Goal: Task Accomplishment & Management: Manage account settings

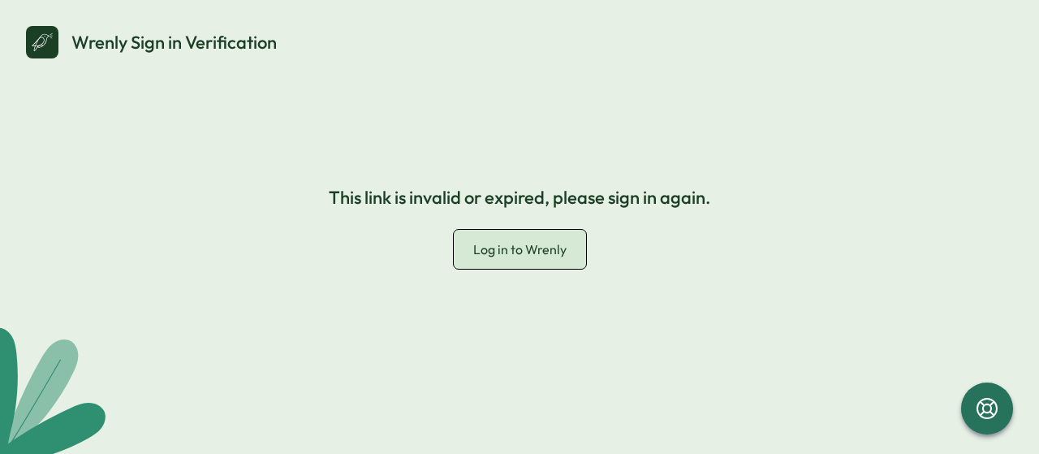
click at [523, 238] on link "Log in to Wrenly" at bounding box center [520, 250] width 132 height 40
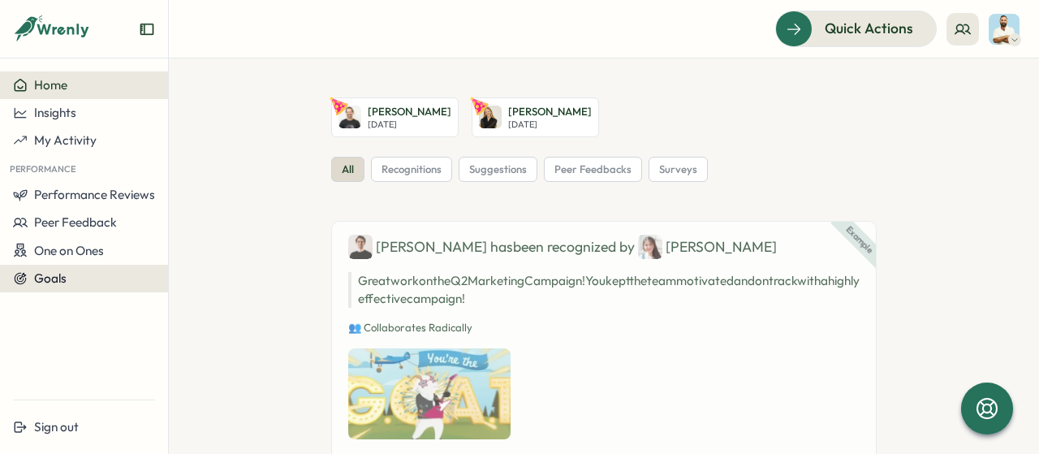
click at [72, 285] on div "Goals" at bounding box center [84, 278] width 142 height 15
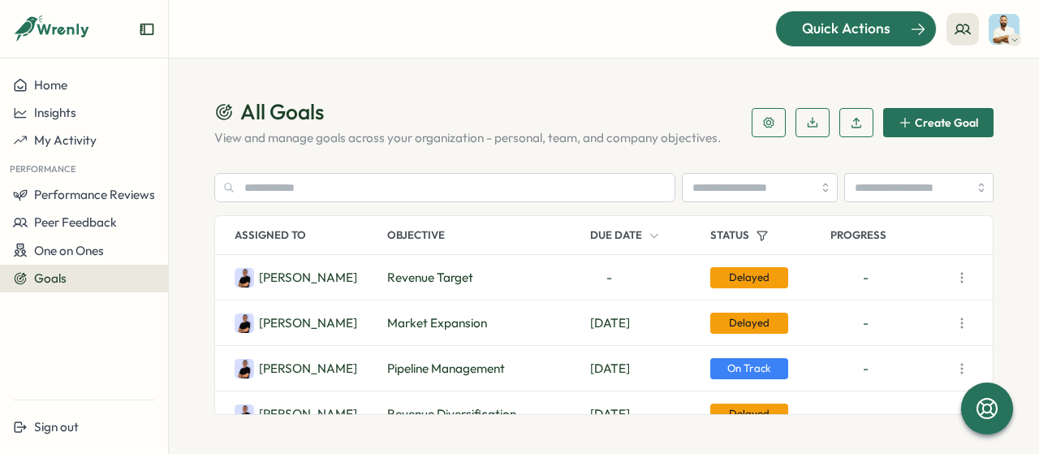
click at [874, 29] on span "Quick Actions" at bounding box center [846, 28] width 88 height 21
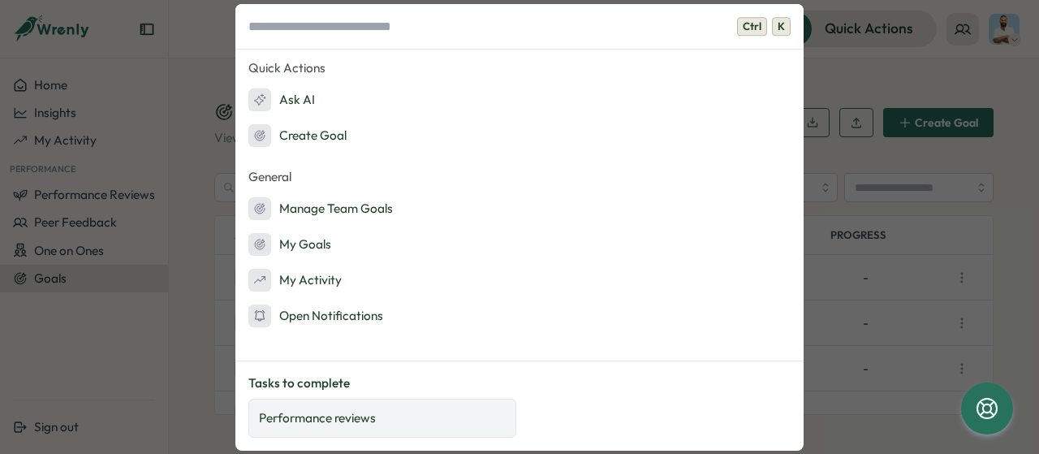
click at [377, 416] on div "Performance reviews" at bounding box center [382, 418] width 247 height 18
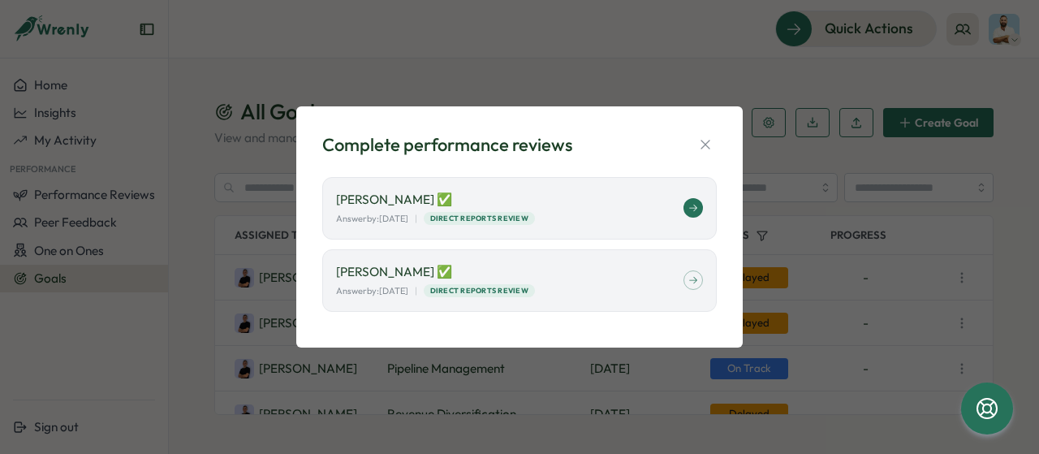
click at [572, 212] on div "Answer by: September 02 | Direct Reports Review" at bounding box center [509, 219] width 347 height 14
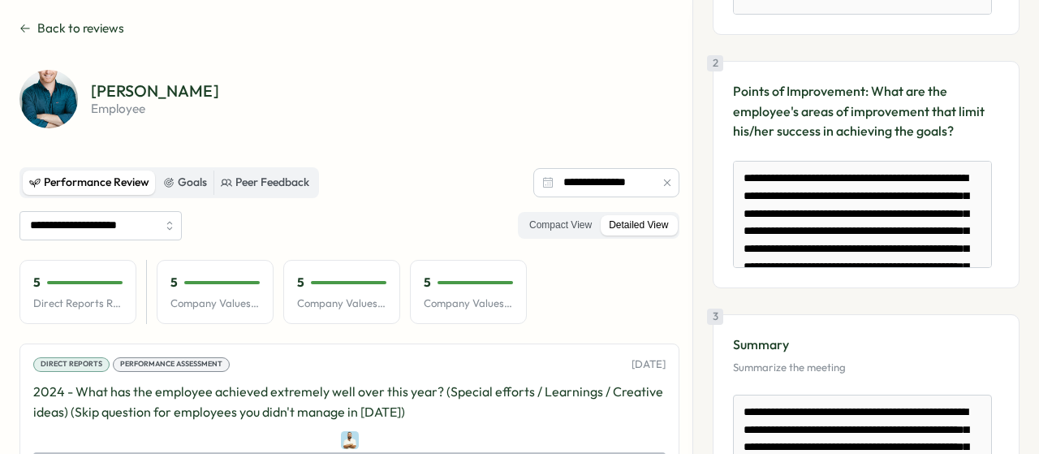
scroll to position [86, 0]
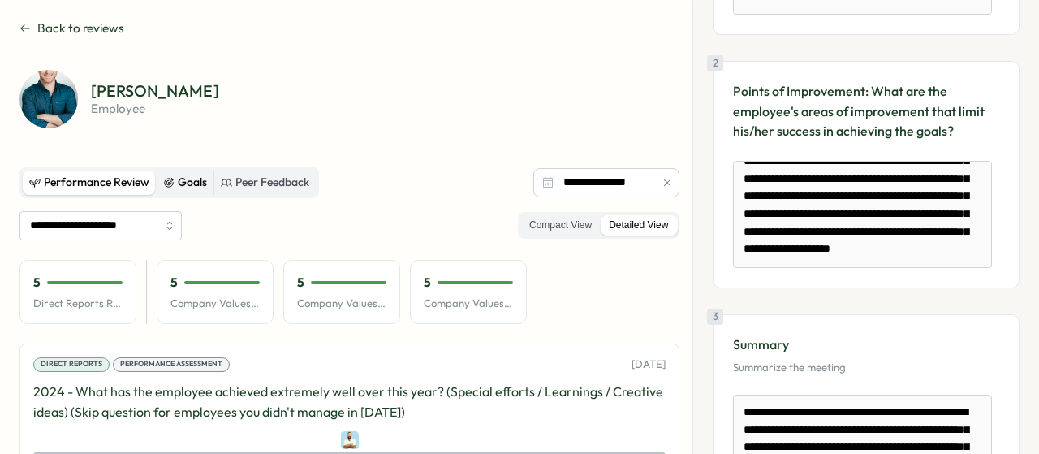
click at [195, 181] on div "Goals" at bounding box center [185, 183] width 44 height 18
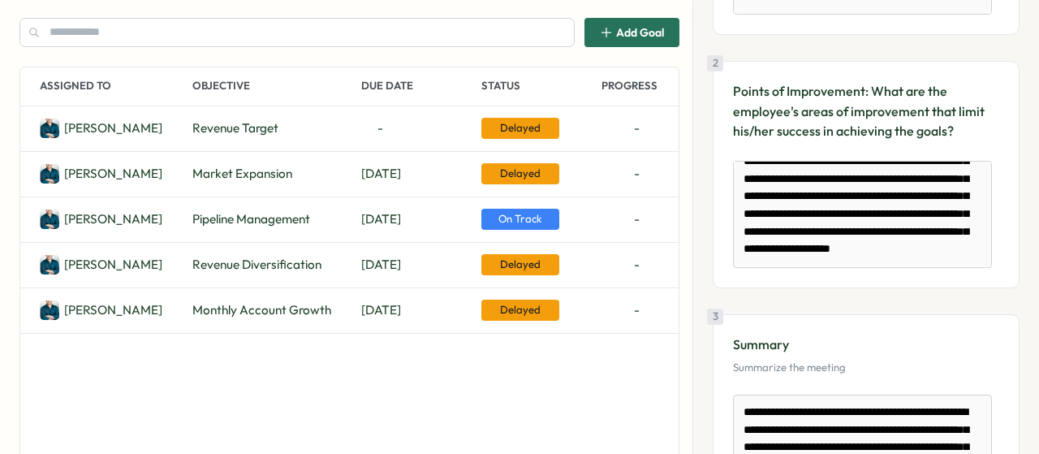
scroll to position [206, 0]
click at [378, 132] on span "-" at bounding box center [380, 128] width 38 height 18
click at [514, 136] on span "Delayed" at bounding box center [520, 128] width 78 height 21
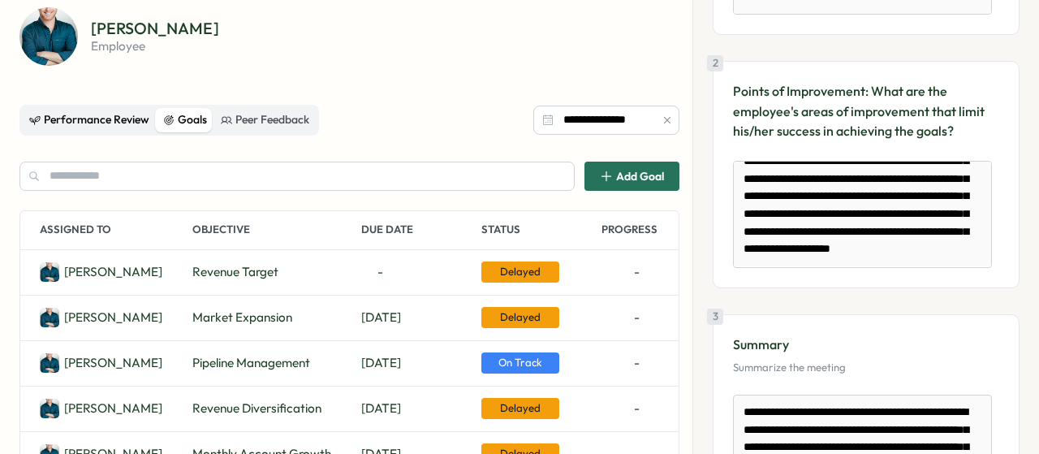
click at [122, 116] on div "Performance Review" at bounding box center [89, 120] width 120 height 18
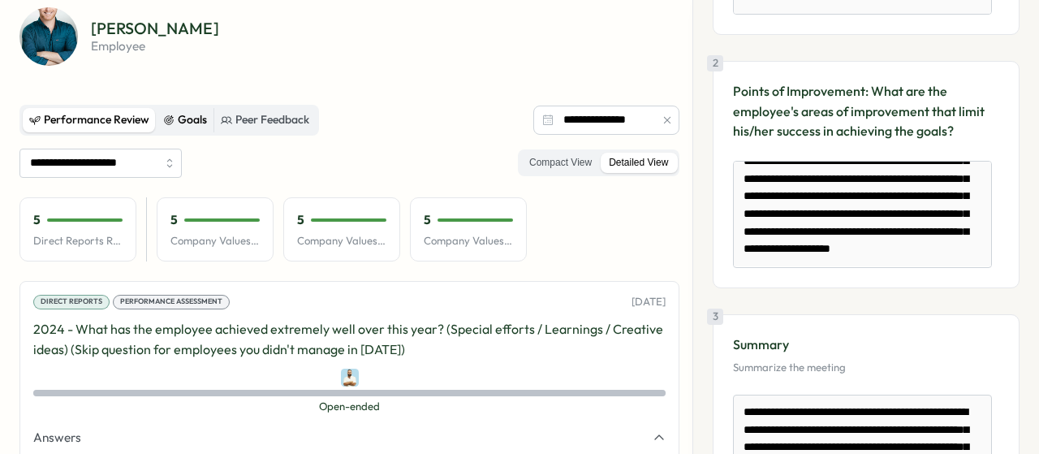
click at [190, 118] on div "Goals" at bounding box center [185, 120] width 44 height 18
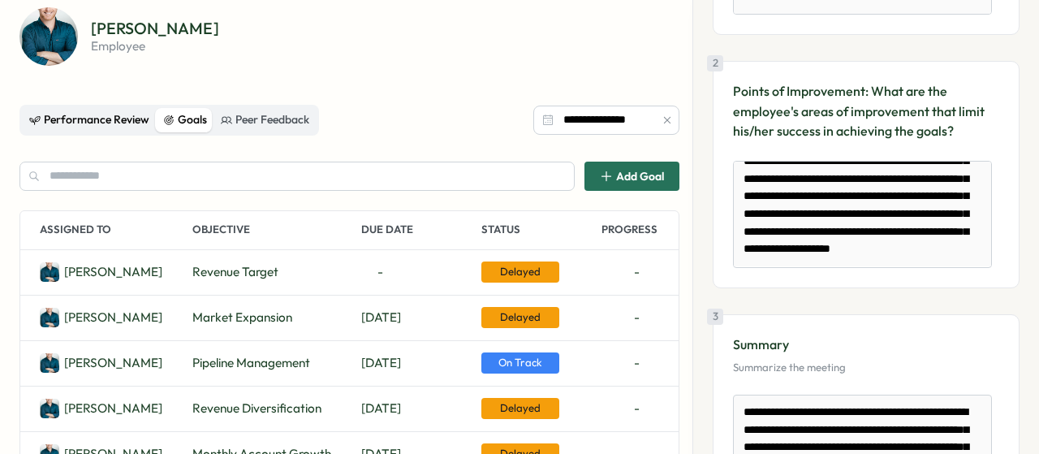
click at [101, 113] on div "Performance Review" at bounding box center [89, 120] width 120 height 18
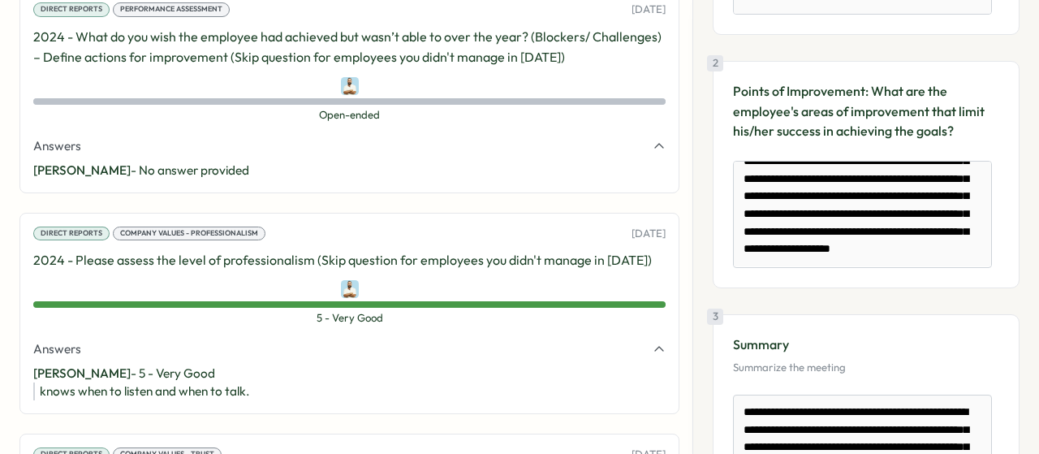
scroll to position [0, 0]
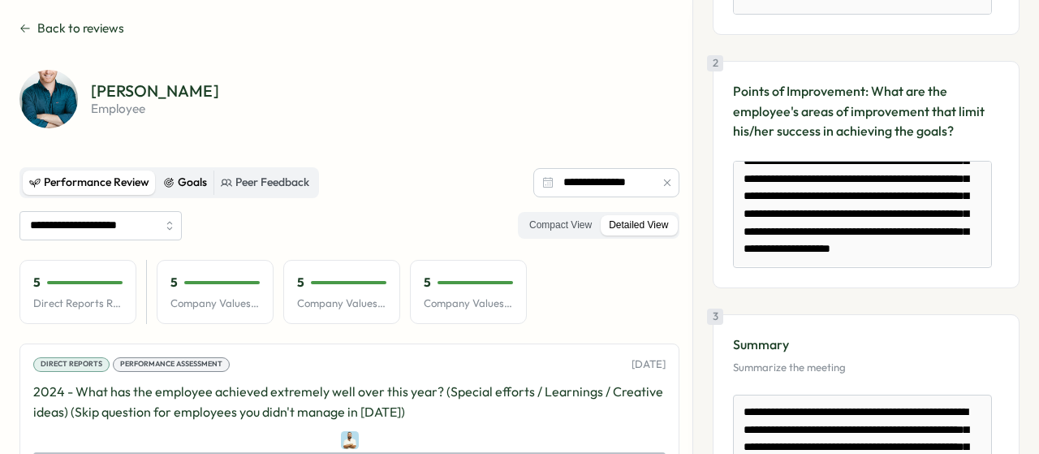
click at [181, 179] on div "Goals" at bounding box center [185, 183] width 44 height 18
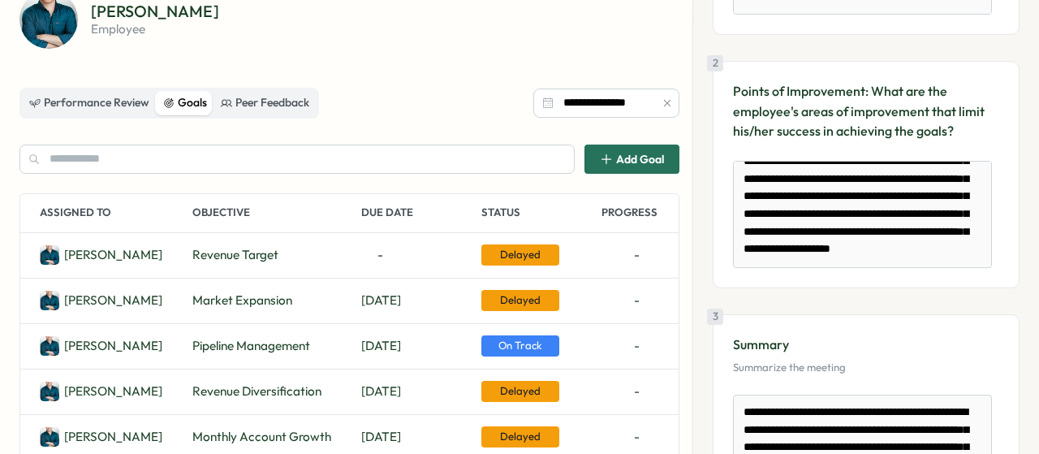
scroll to position [80, 0]
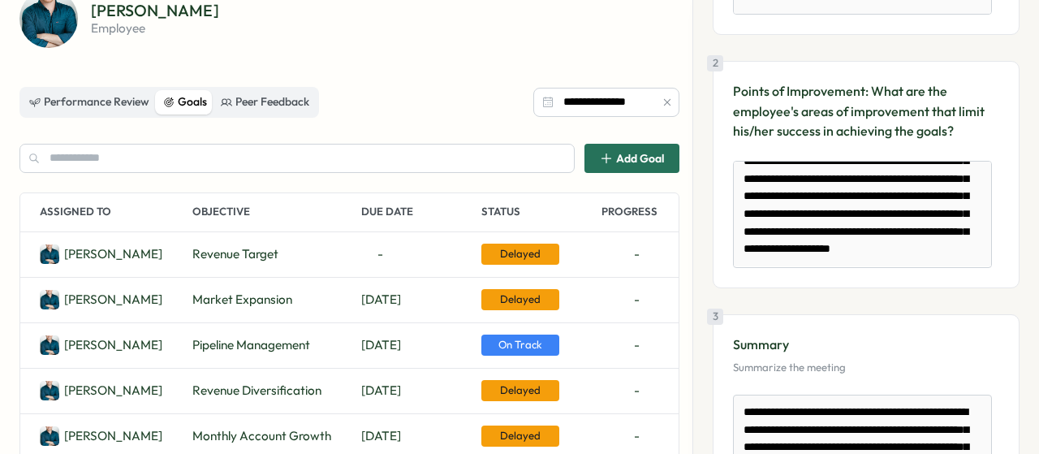
click at [309, 241] on div "Jacob H. Revenue Target - Delayed -" at bounding box center [349, 254] width 658 height 45
click at [511, 261] on span "Delayed" at bounding box center [520, 254] width 78 height 21
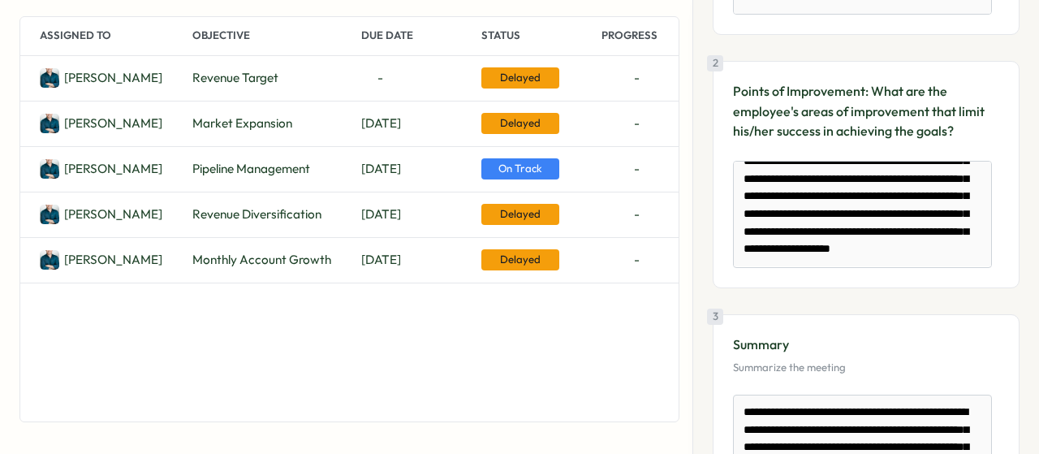
scroll to position [106, 0]
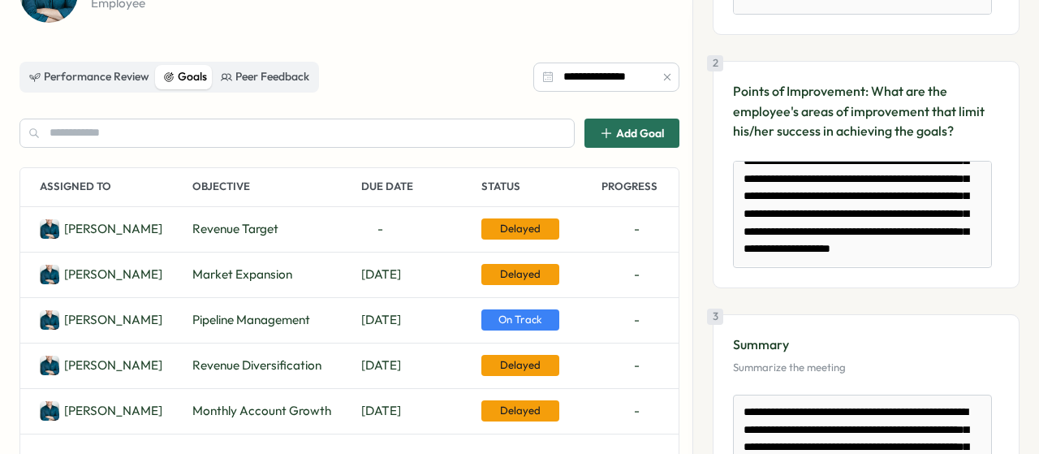
click at [619, 138] on span "Add Goal" at bounding box center [640, 132] width 48 height 11
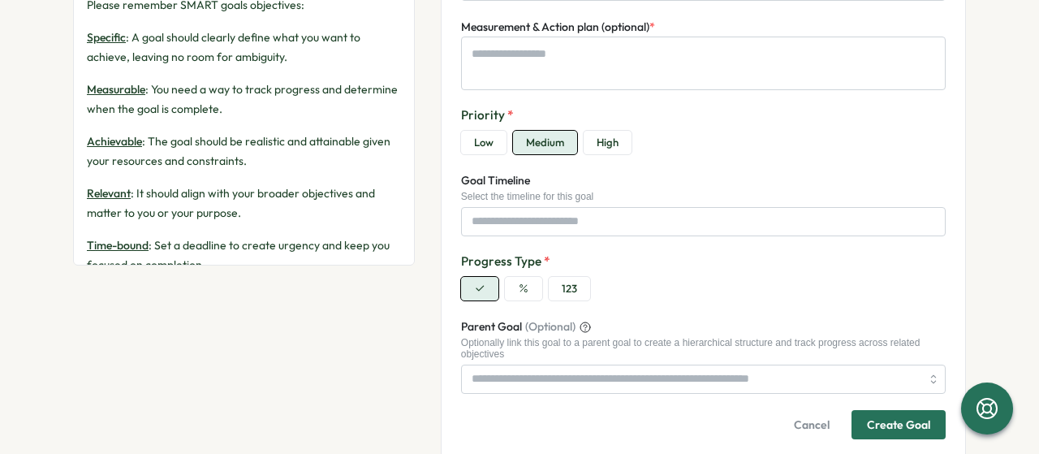
scroll to position [388, 0]
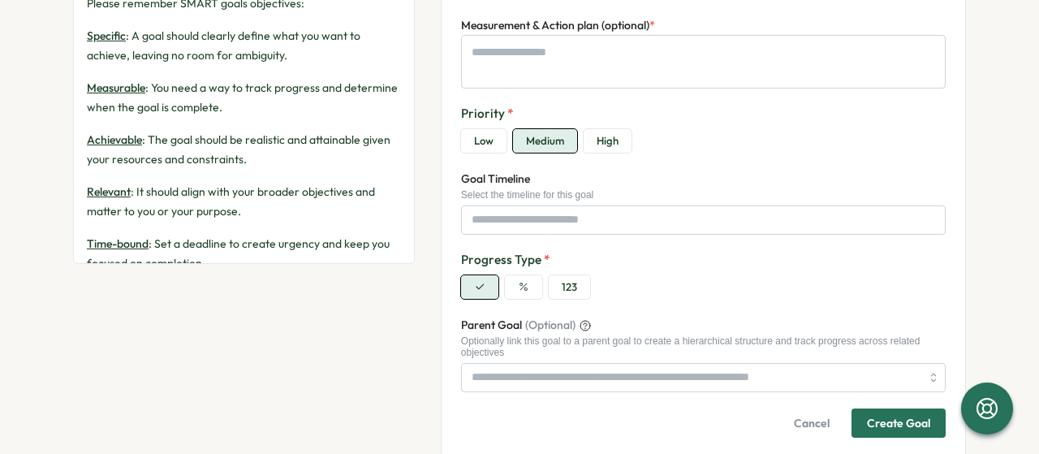
click at [817, 429] on span "Cancel" at bounding box center [812, 423] width 36 height 28
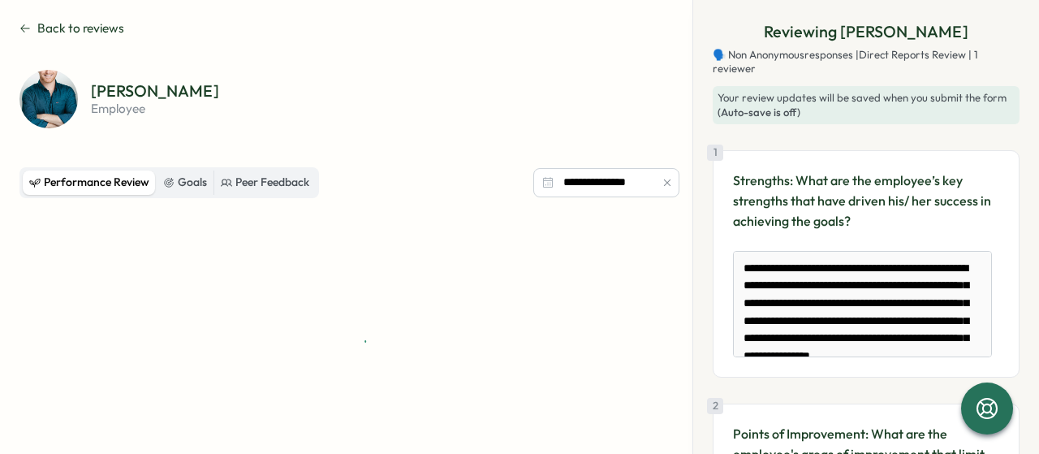
scroll to position [36, 0]
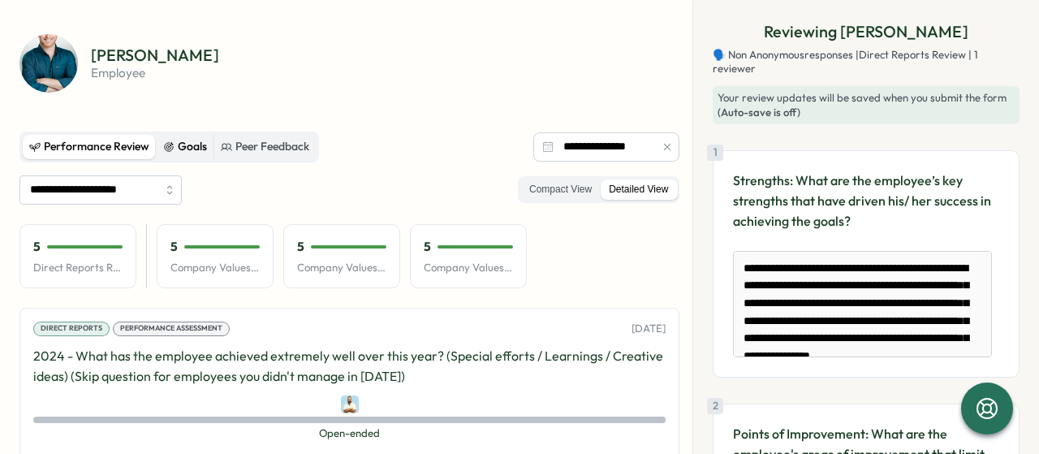
click at [167, 152] on div "Goals" at bounding box center [185, 147] width 44 height 18
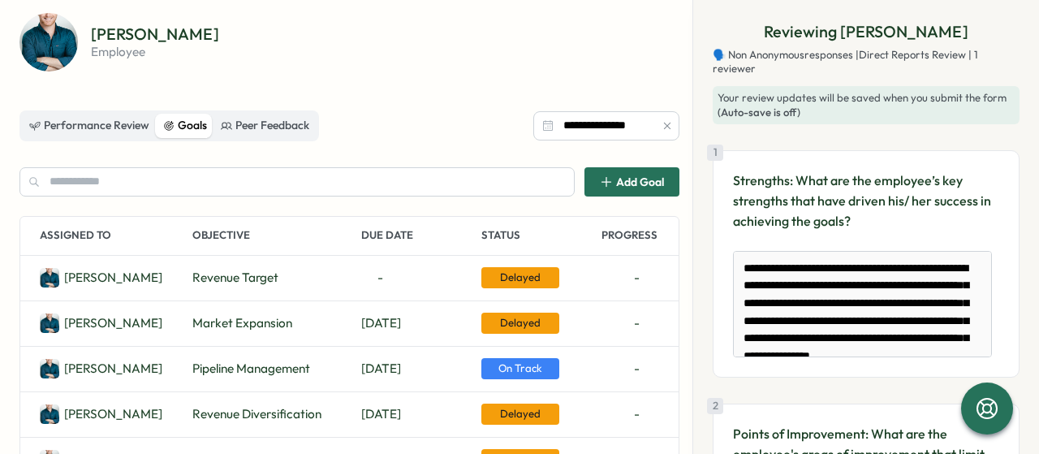
scroll to position [0, 0]
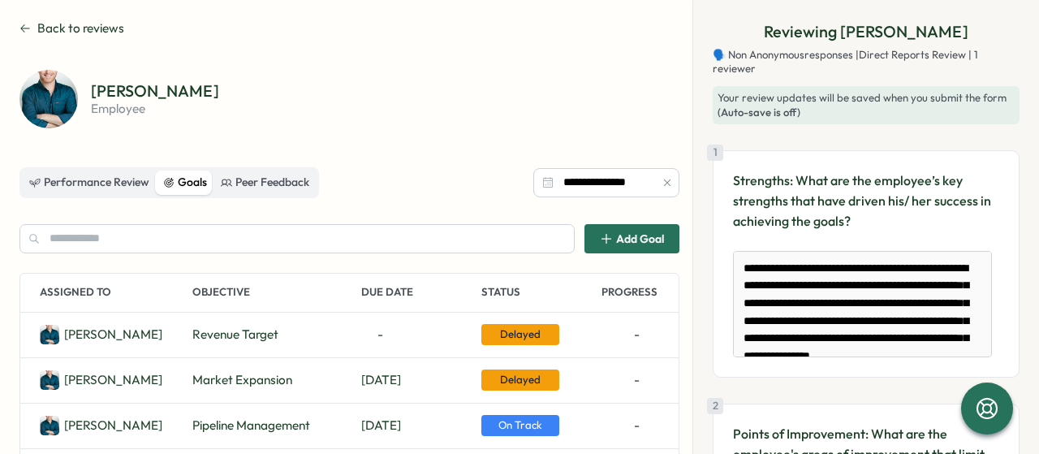
click at [23, 23] on icon at bounding box center [24, 28] width 11 height 13
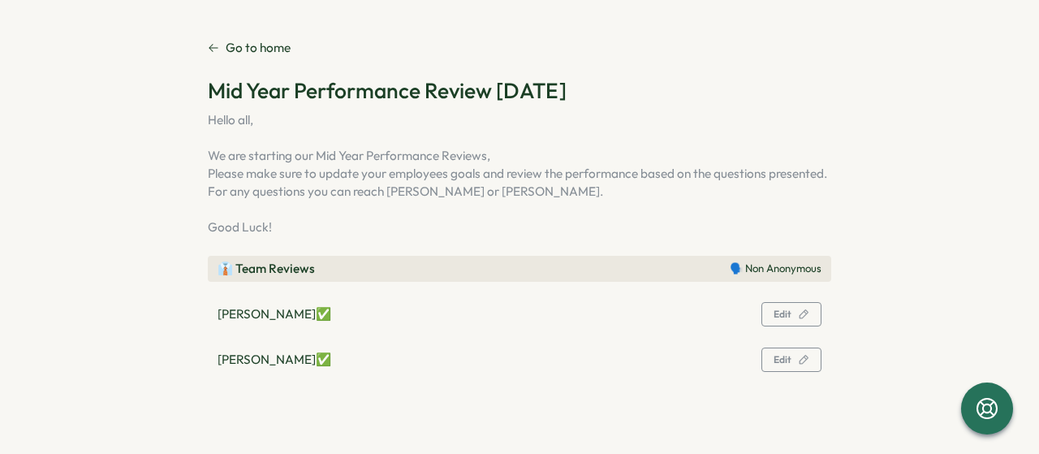
click at [232, 53] on p "Go to home" at bounding box center [258, 48] width 65 height 18
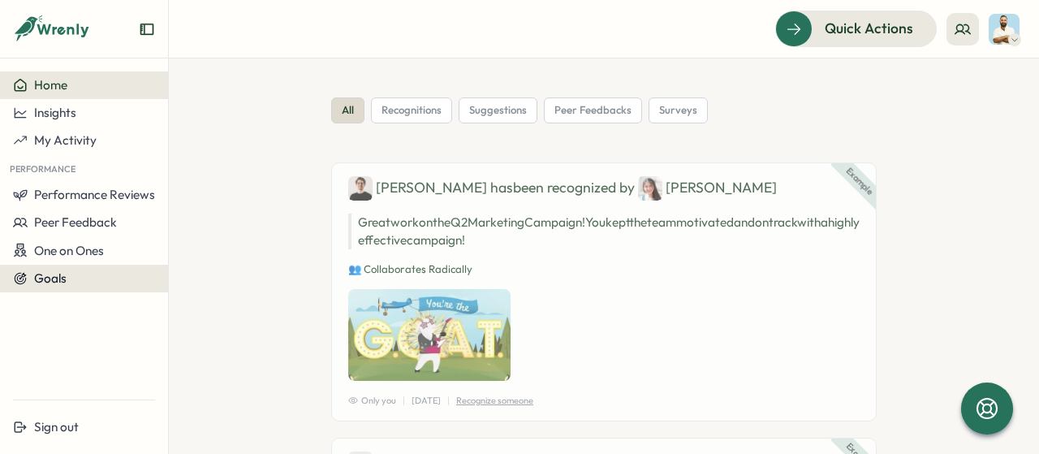
click at [55, 289] on button "Goals" at bounding box center [84, 279] width 168 height 28
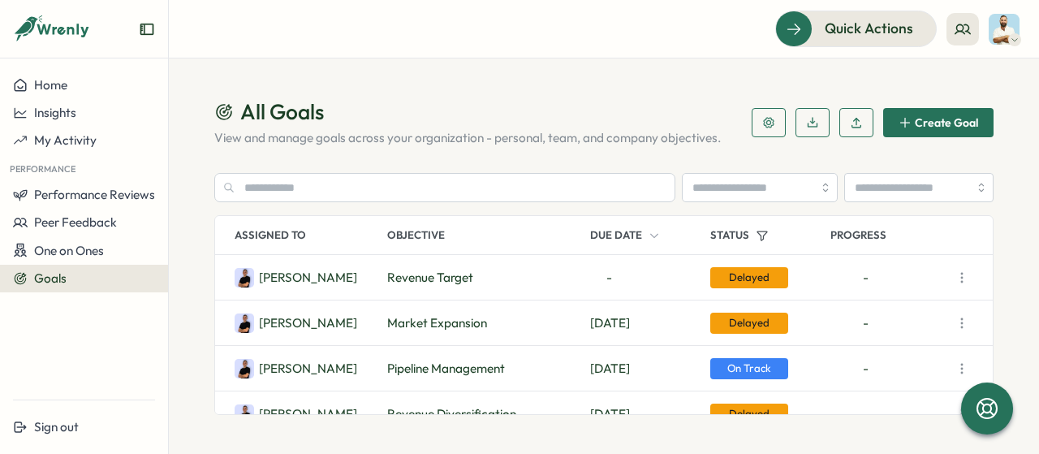
click at [961, 277] on icon "button" at bounding box center [962, 278] width 16 height 16
click at [915, 286] on button "Edit" at bounding box center [889, 281] width 104 height 28
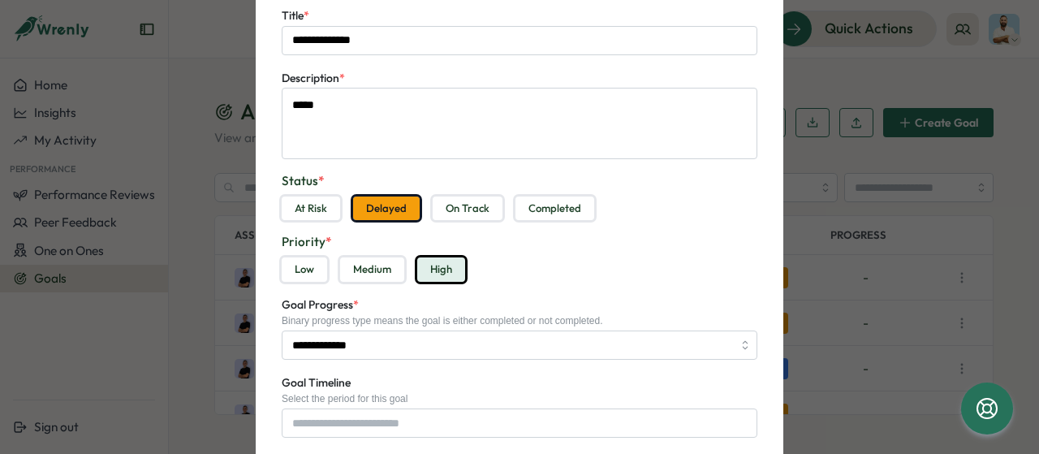
scroll to position [98, 0]
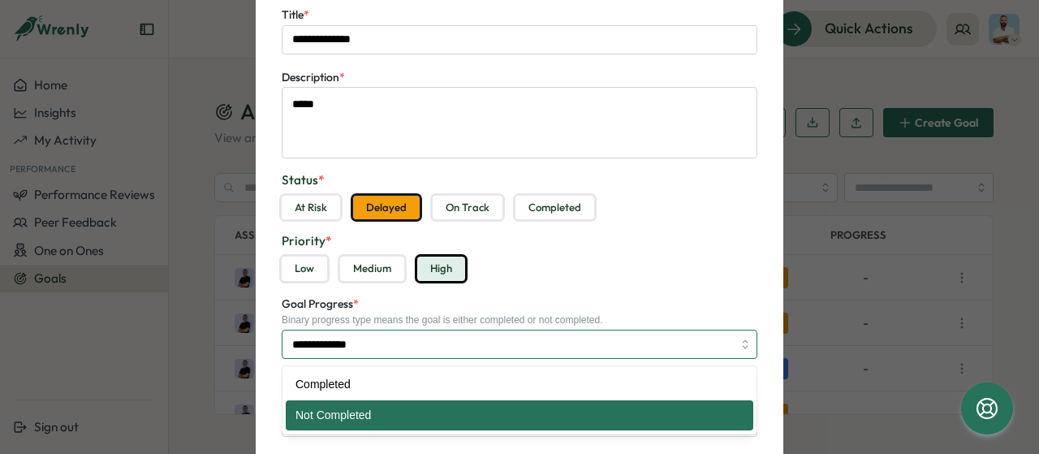
click at [347, 347] on input "**********" at bounding box center [520, 344] width 476 height 29
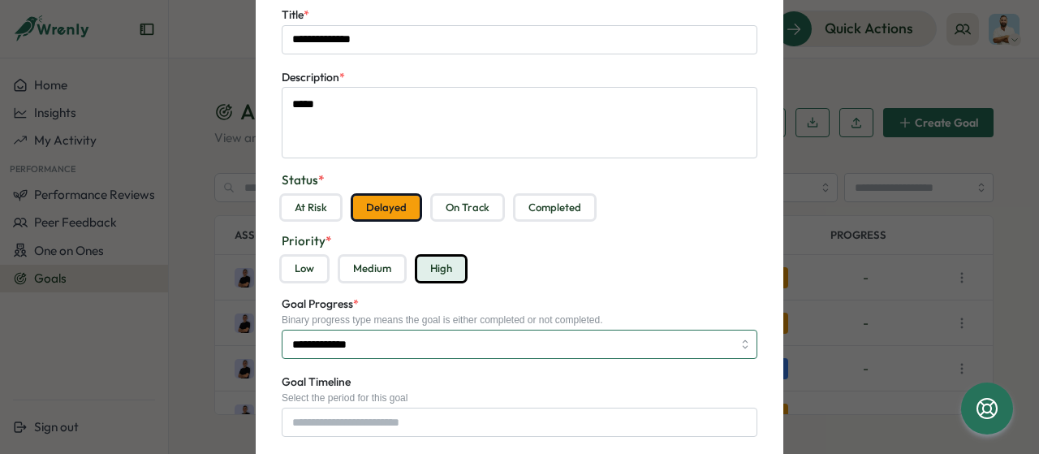
click at [347, 347] on input "**********" at bounding box center [520, 344] width 476 height 29
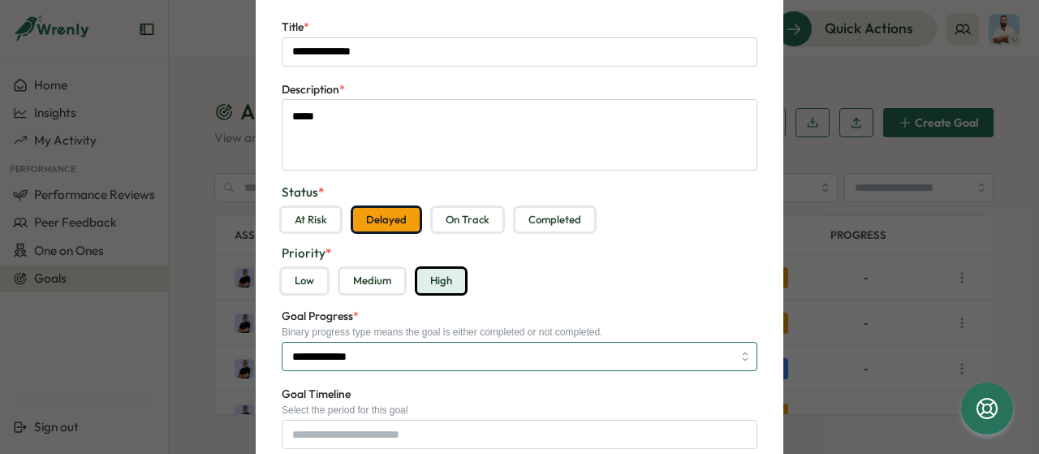
scroll to position [0, 0]
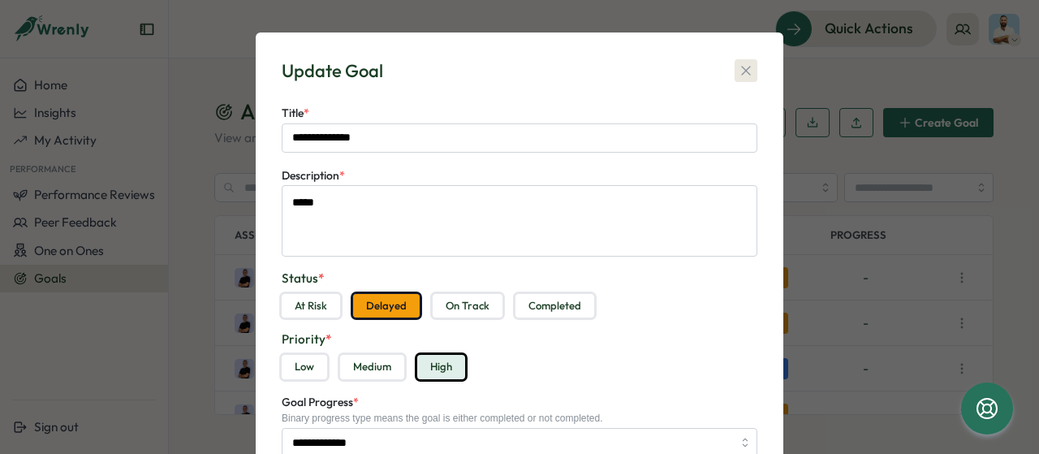
click at [740, 75] on icon "button" at bounding box center [746, 71] width 16 height 16
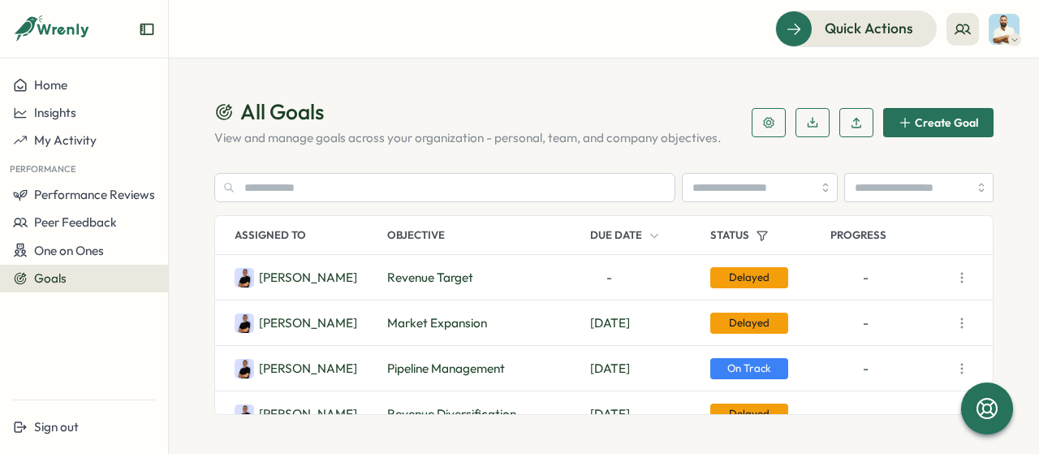
click at [963, 278] on icon "button" at bounding box center [962, 278] width 16 height 16
click at [916, 284] on button "Edit" at bounding box center [889, 281] width 104 height 28
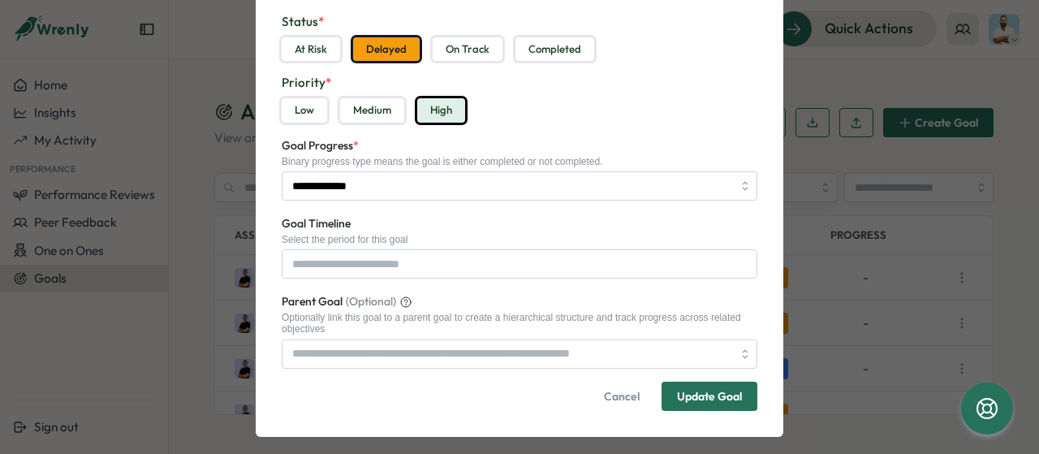
scroll to position [257, 0]
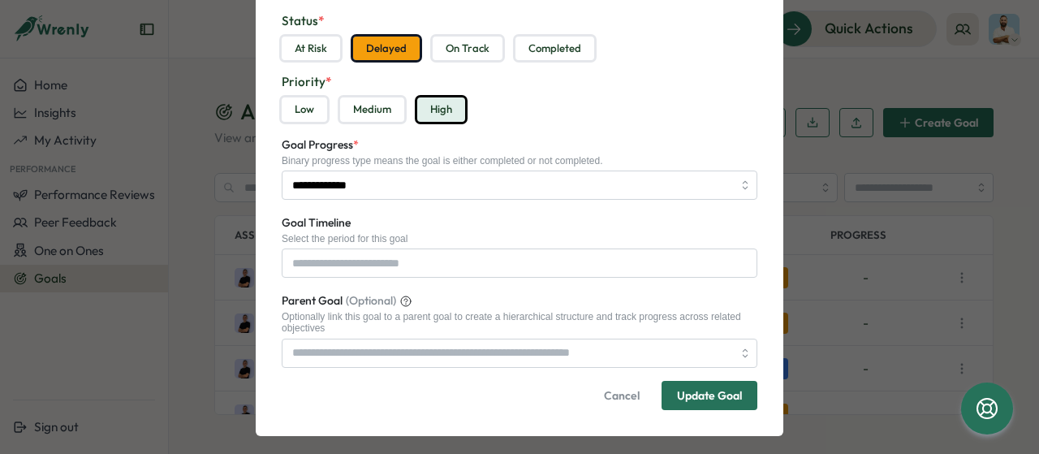
drag, startPoint x: 511, startPoint y: 280, endPoint x: 446, endPoint y: 259, distance: 68.3
click at [446, 259] on form "**********" at bounding box center [520, 128] width 476 height 564
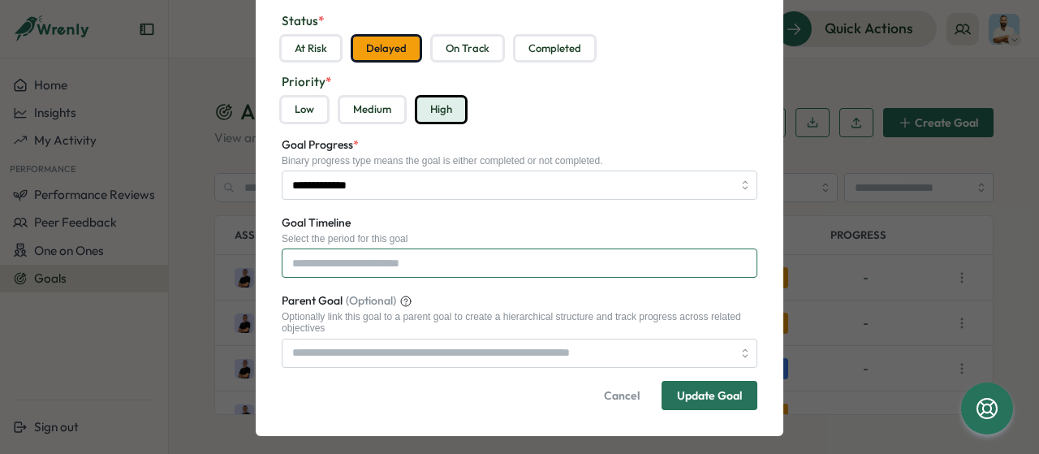
click at [446, 259] on input "Goal Timeline" at bounding box center [520, 262] width 476 height 29
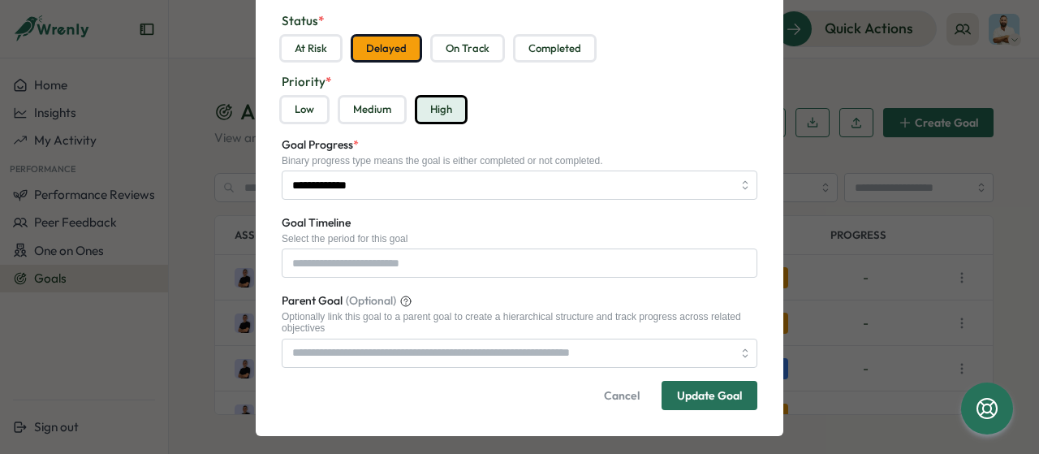
click at [623, 405] on span "Cancel" at bounding box center [622, 396] width 36 height 28
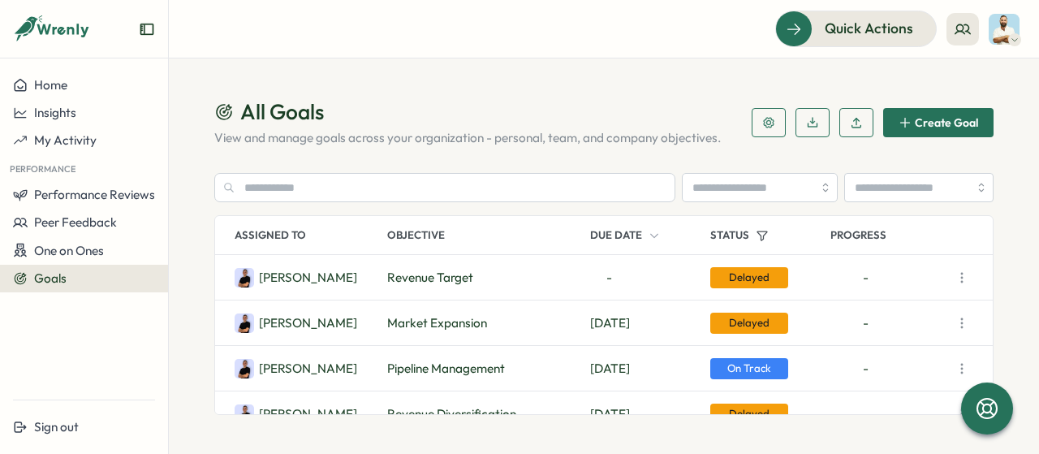
type textarea "*"
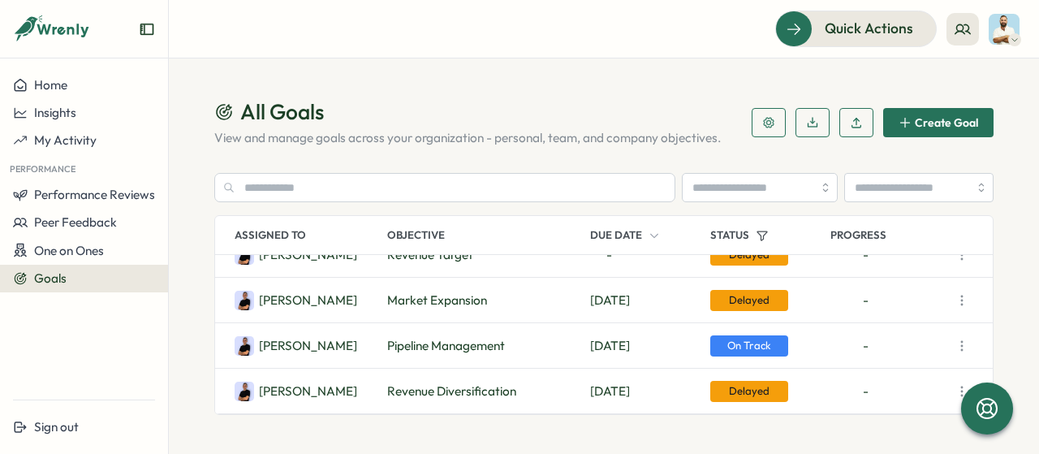
scroll to position [0, 0]
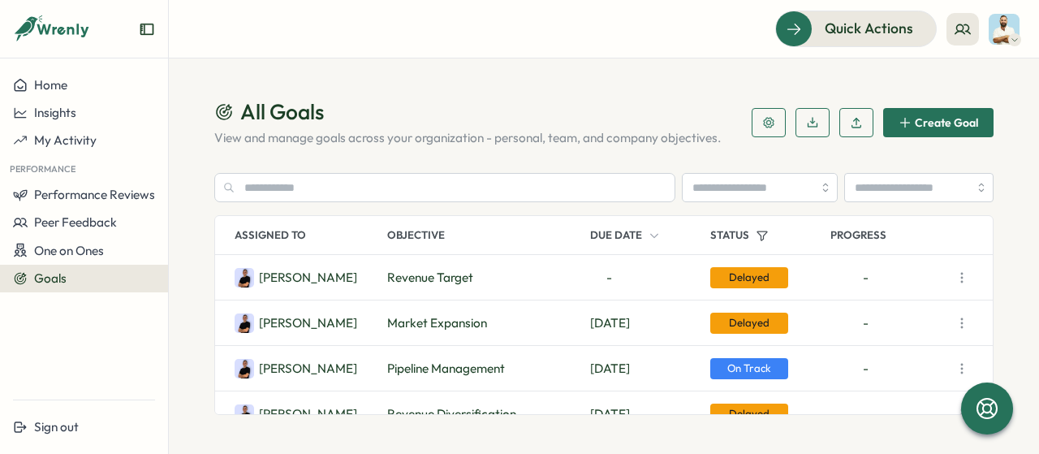
click at [974, 278] on div "Noah M. Revenue Target - Delayed -" at bounding box center [604, 277] width 778 height 45
click at [966, 278] on icon "button" at bounding box center [962, 278] width 16 height 16
click at [635, 153] on div "All Goals View and manage goals across your organization - personal, team, and …" at bounding box center [603, 255] width 779 height 317
click at [964, 283] on icon "button" at bounding box center [962, 278] width 16 height 16
click at [898, 308] on button "View Details" at bounding box center [889, 309] width 104 height 28
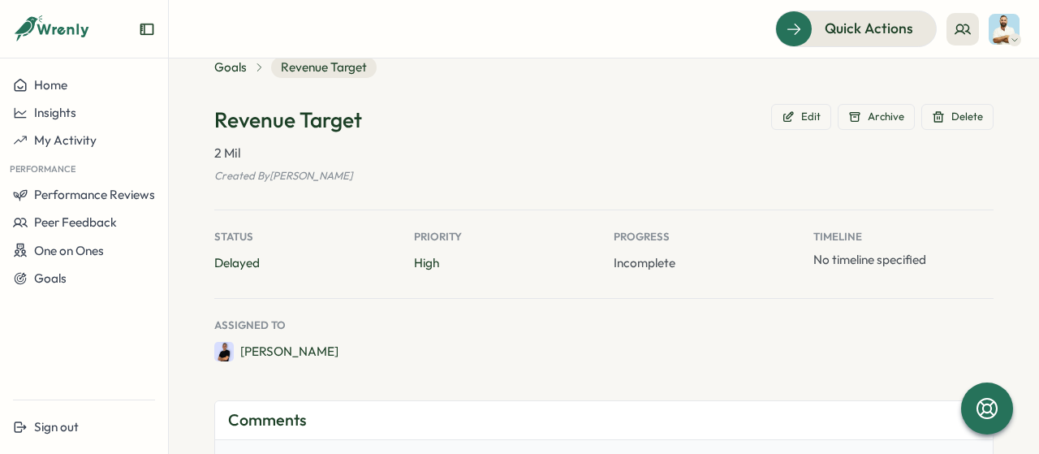
scroll to position [41, 0]
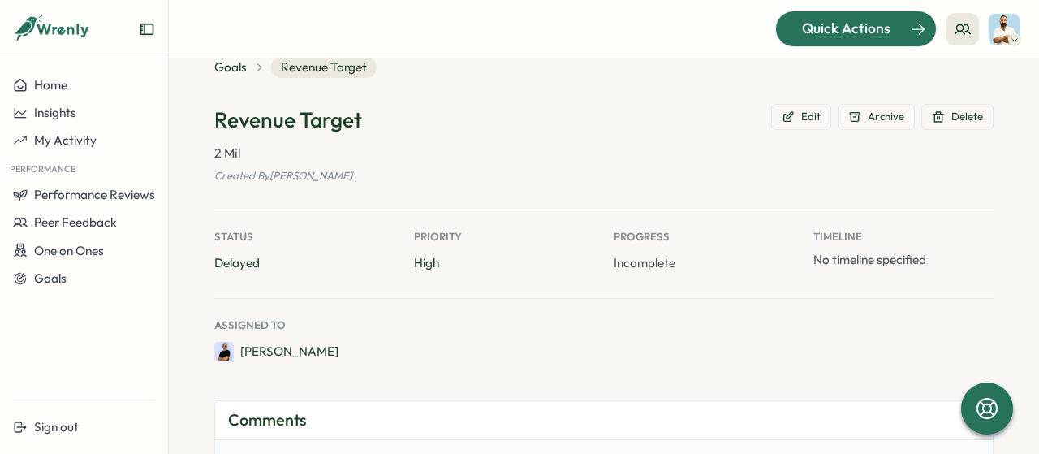
click at [830, 37] on span "Quick Actions" at bounding box center [846, 28] width 88 height 21
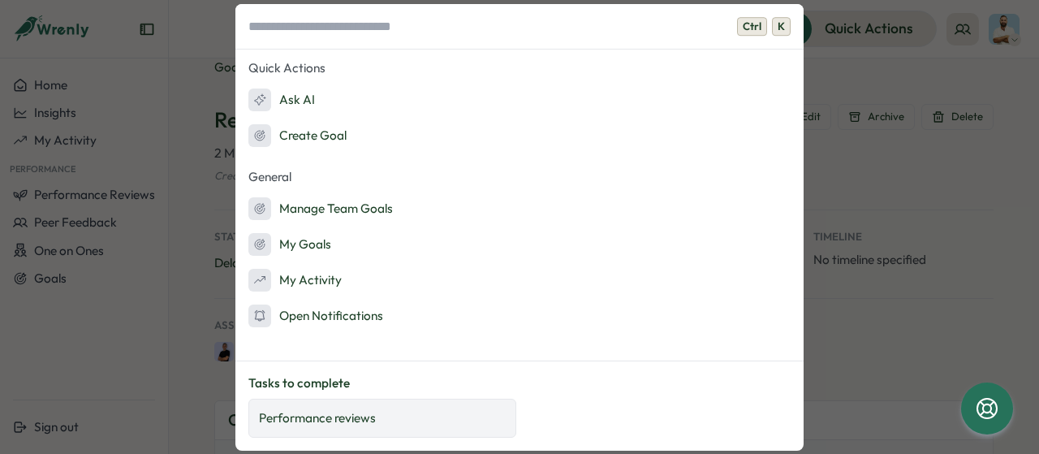
click at [356, 421] on p "Performance reviews" at bounding box center [317, 418] width 117 height 18
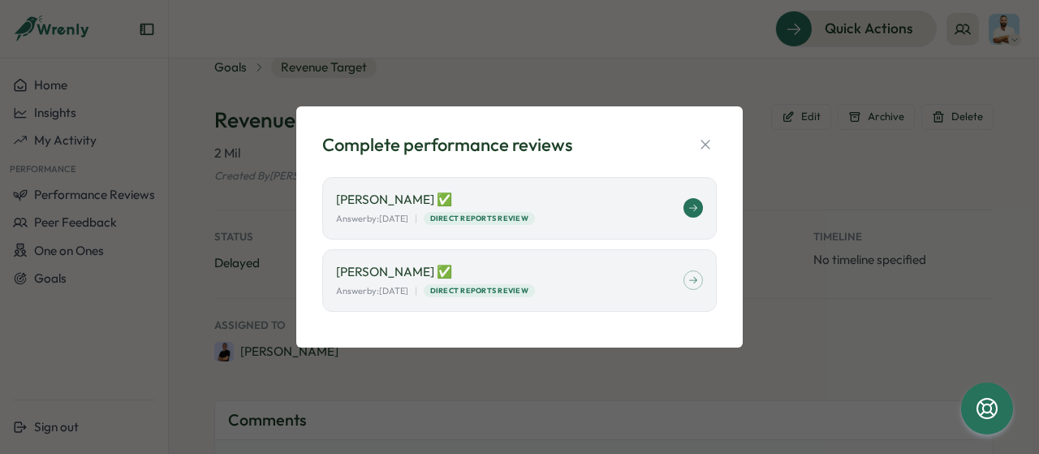
click at [505, 197] on p "Jacob Hecht ✅" at bounding box center [509, 200] width 347 height 18
type textarea "*"
click at [701, 137] on icon "button" at bounding box center [705, 144] width 16 height 16
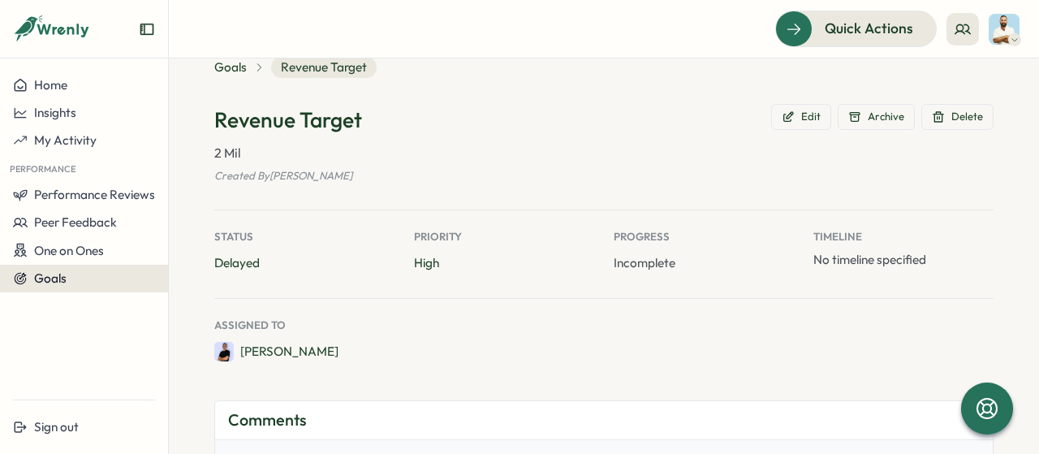
click at [37, 285] on span "Goals" at bounding box center [50, 277] width 32 height 15
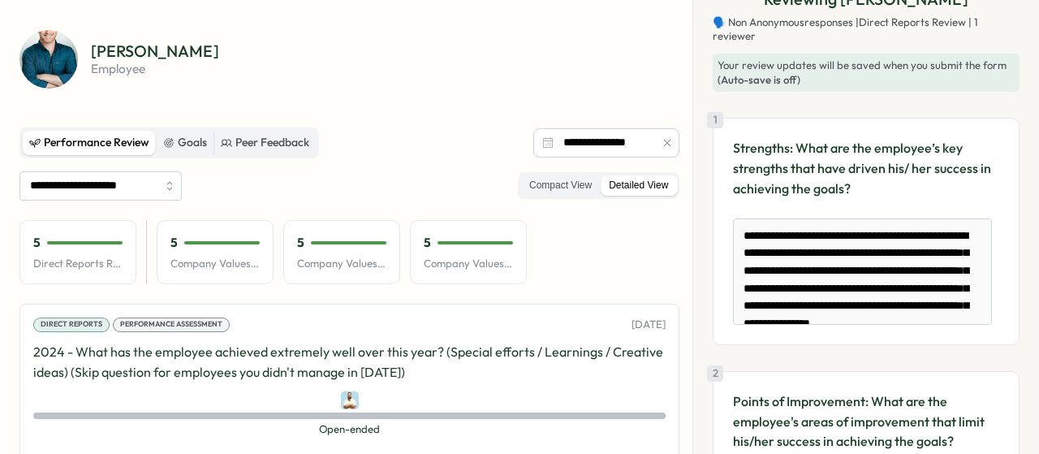
scroll to position [57, 0]
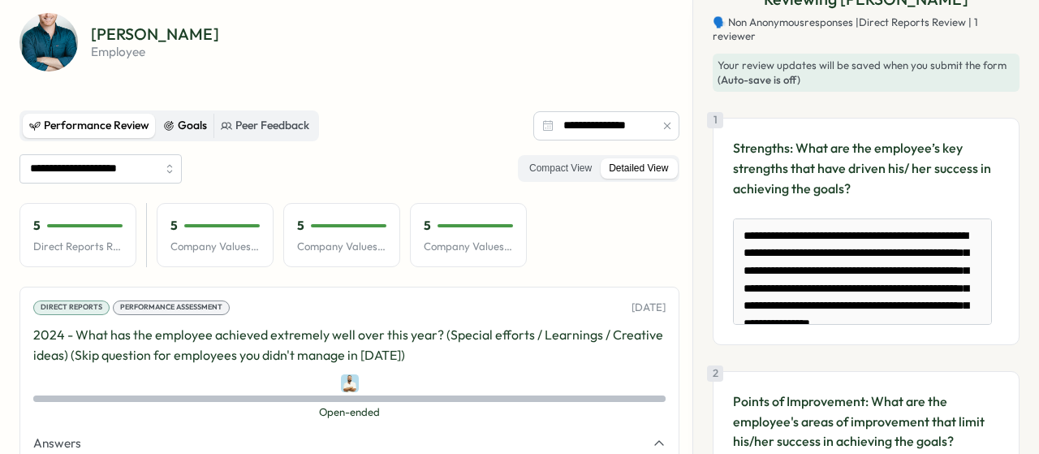
click at [180, 127] on div "Goals" at bounding box center [185, 126] width 44 height 18
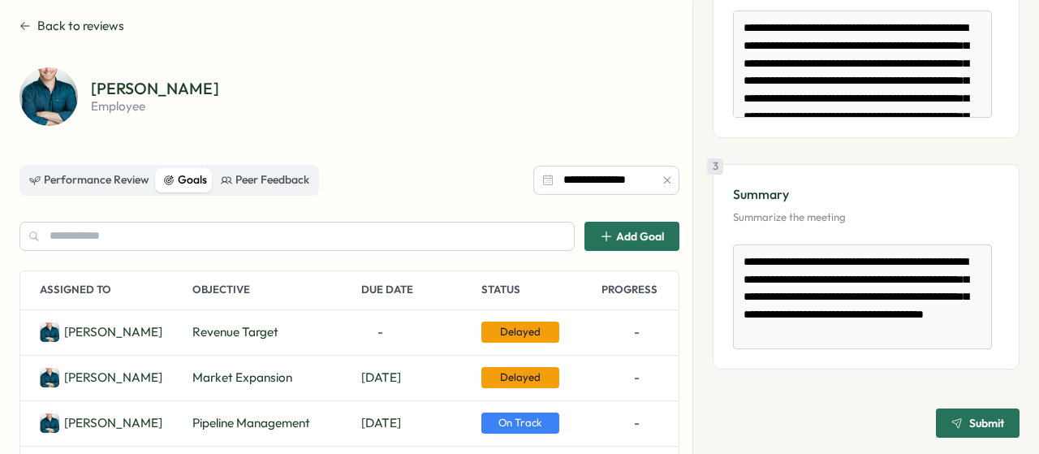
scroll to position [0, 0]
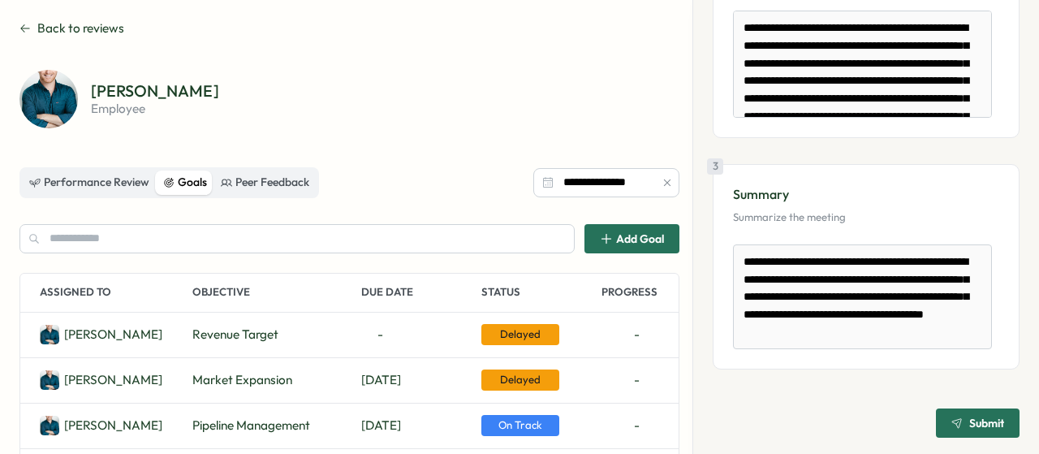
click at [88, 37] on div "**********" at bounding box center [519, 355] width 1000 height 672
click at [80, 29] on span "Back to reviews" at bounding box center [80, 28] width 87 height 18
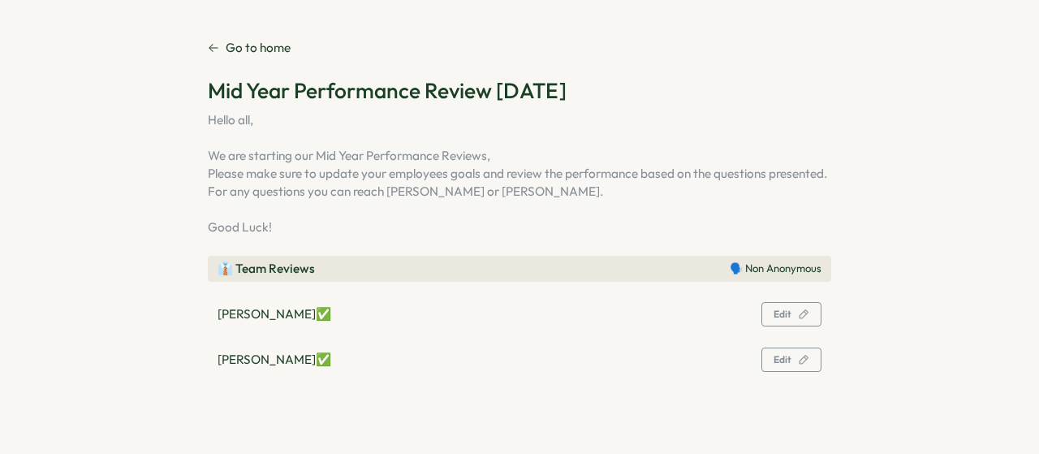
click at [224, 53] on link "Go to home" at bounding box center [249, 48] width 83 height 18
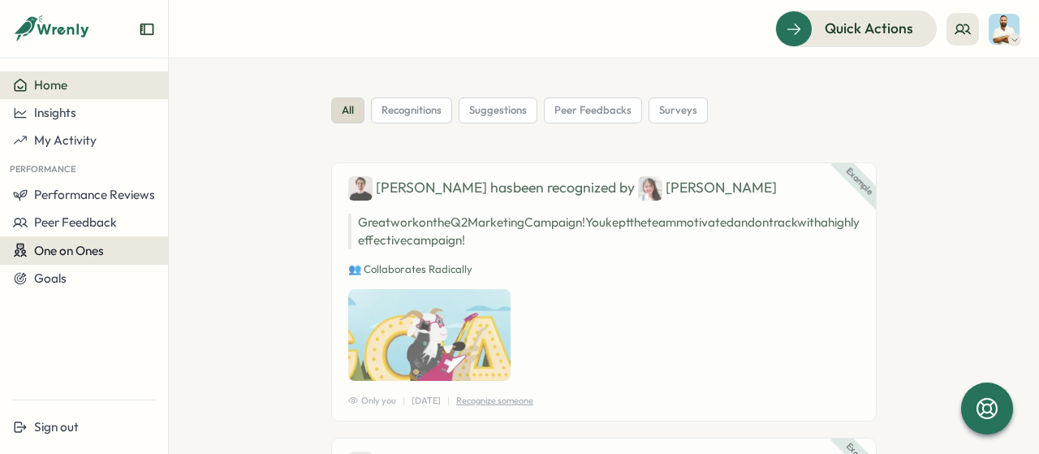
click at [115, 252] on div "One on Ones" at bounding box center [84, 250] width 142 height 15
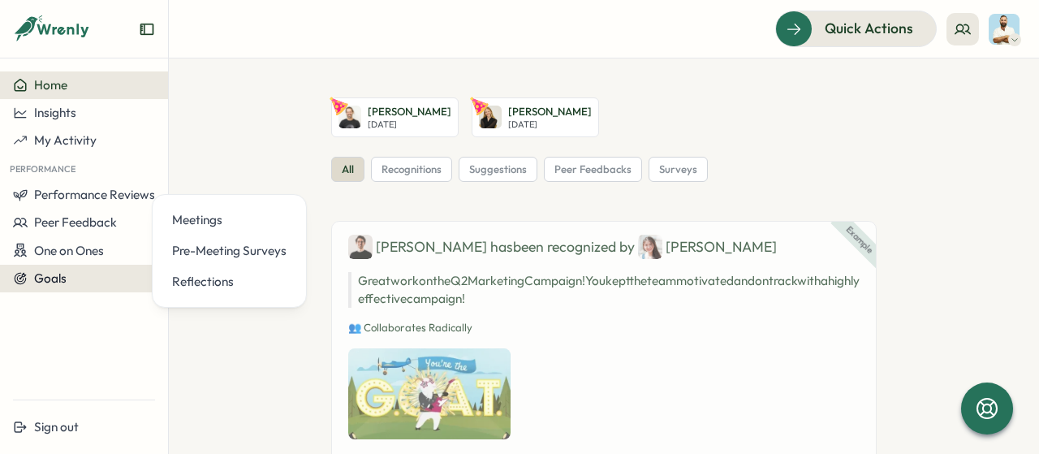
click at [91, 274] on div "Goals" at bounding box center [84, 278] width 142 height 15
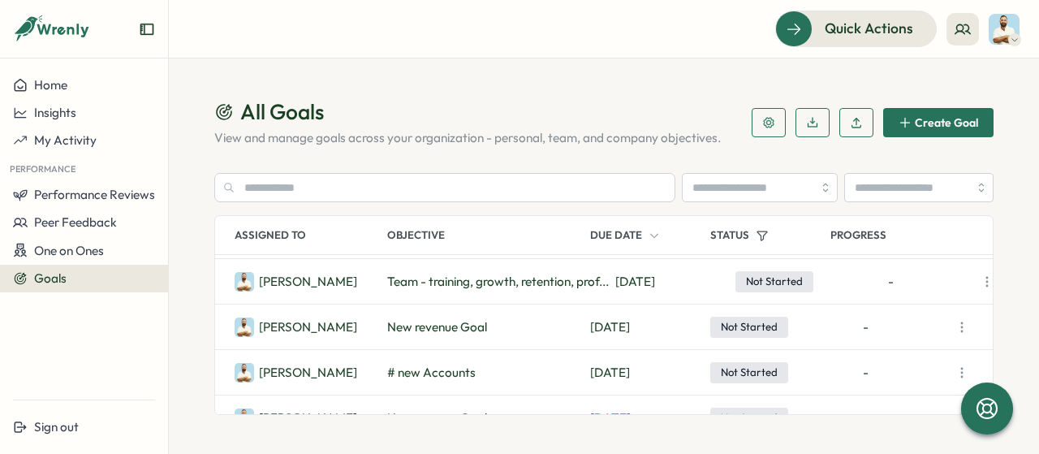
scroll to position [224, 0]
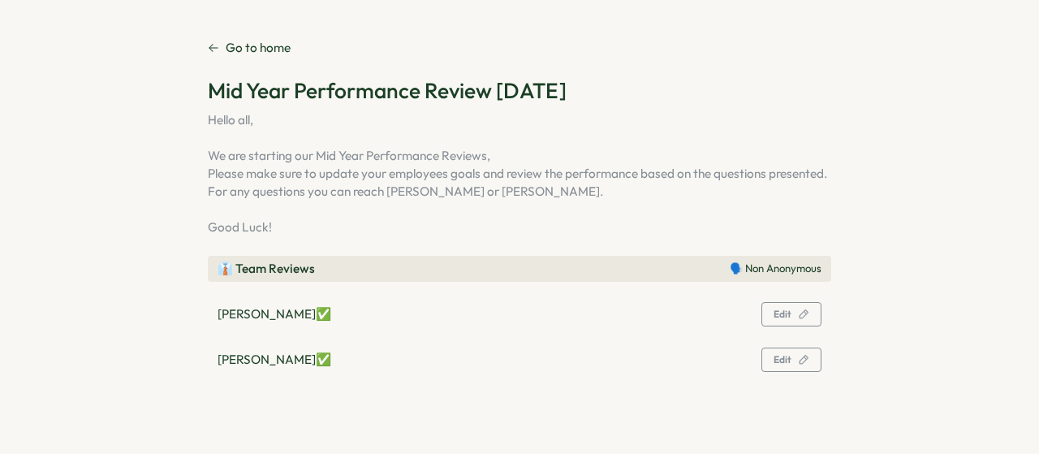
click at [794, 317] on div "Edit" at bounding box center [792, 313] width 36 height 11
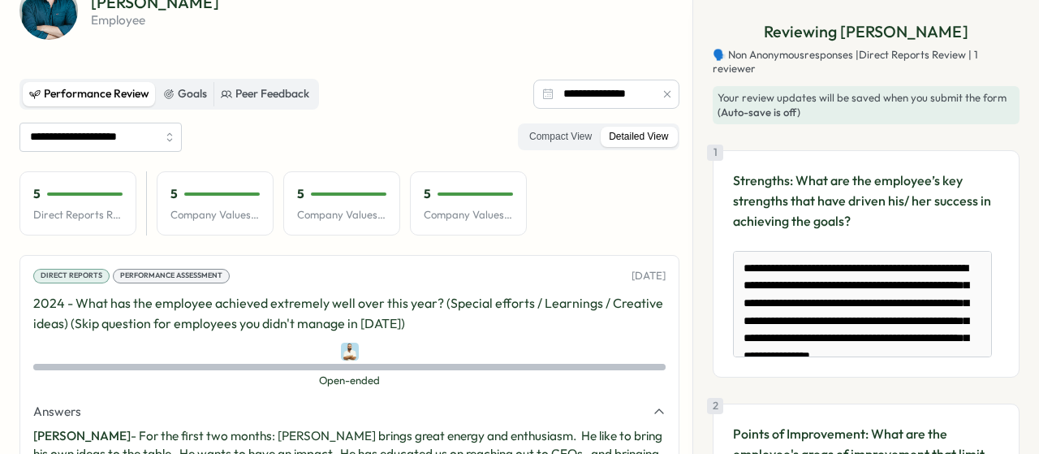
scroll to position [84, 0]
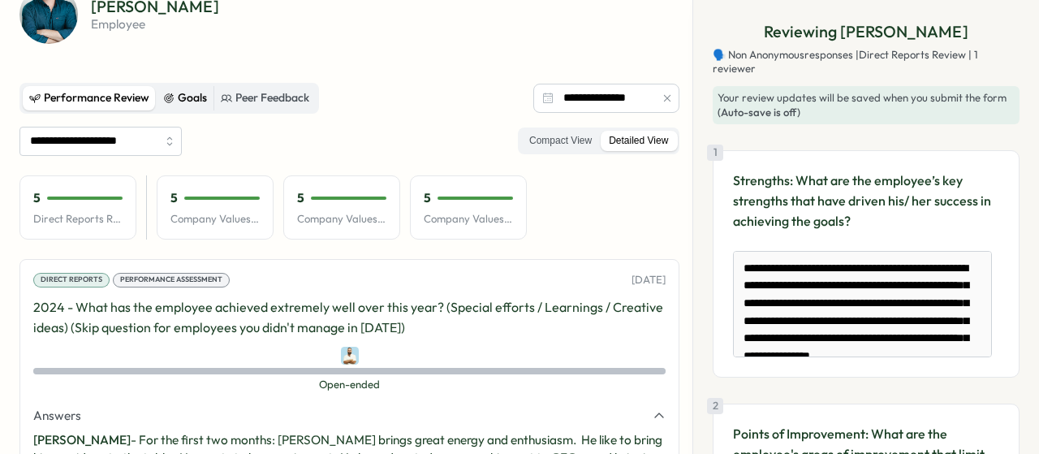
click at [200, 106] on div "Goals" at bounding box center [185, 98] width 44 height 18
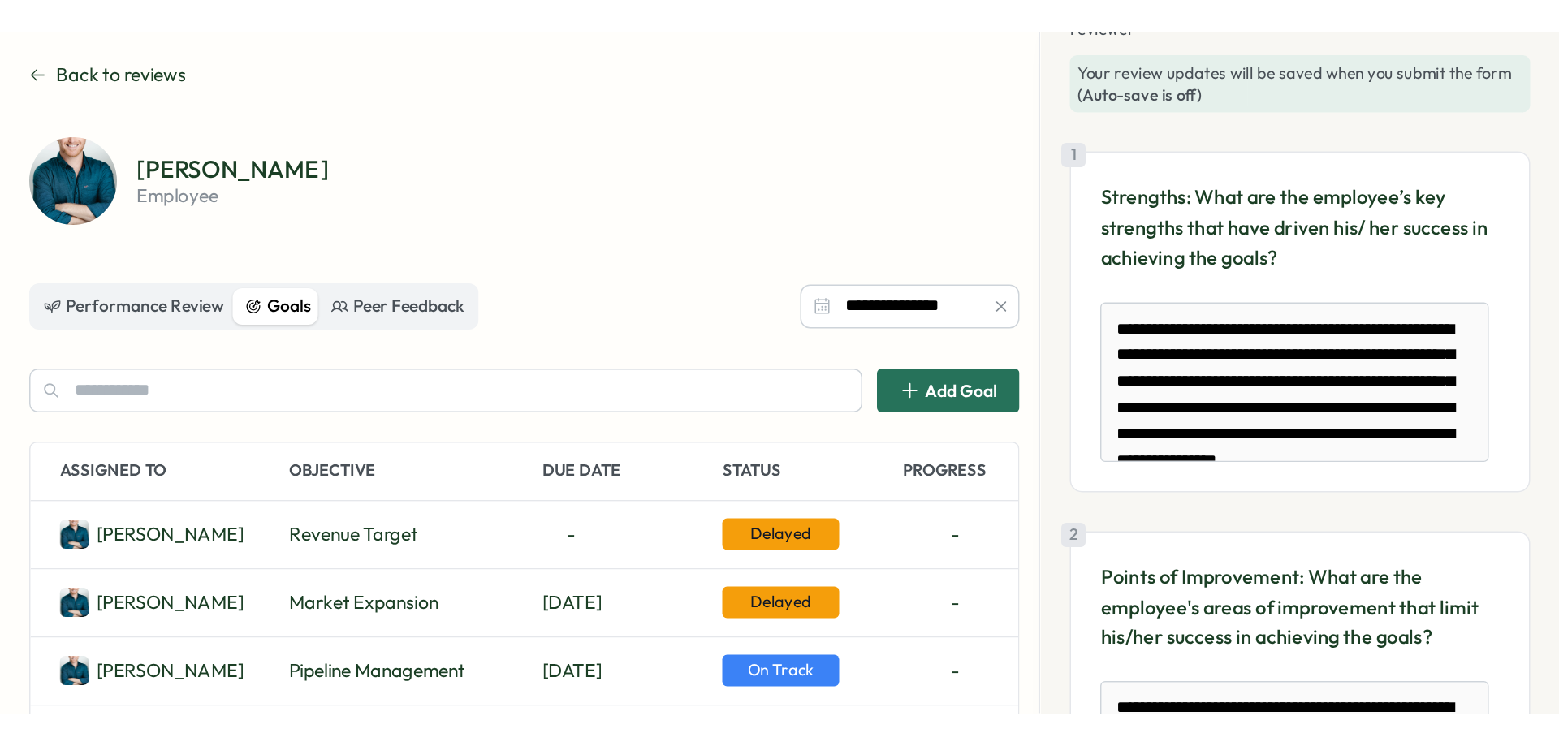
scroll to position [70, 0]
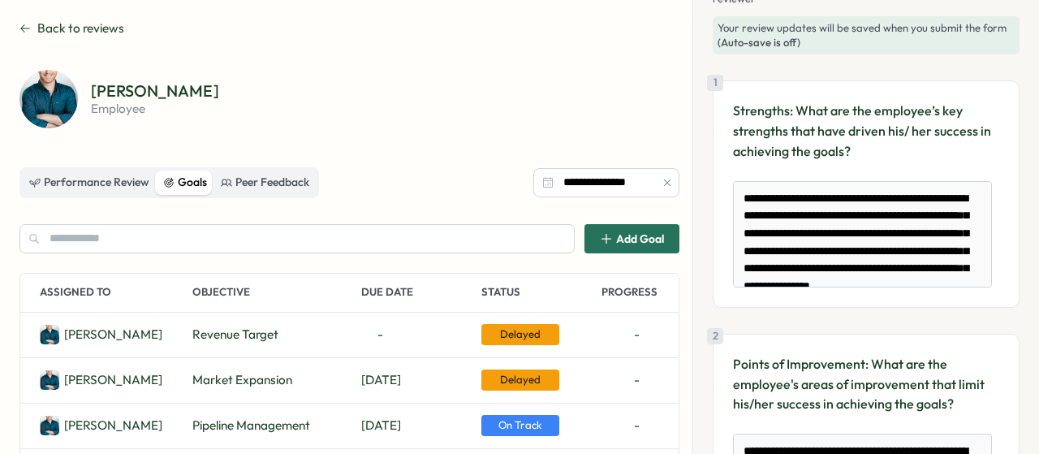
type textarea "*"
